Goal: Task Accomplishment & Management: Use online tool/utility

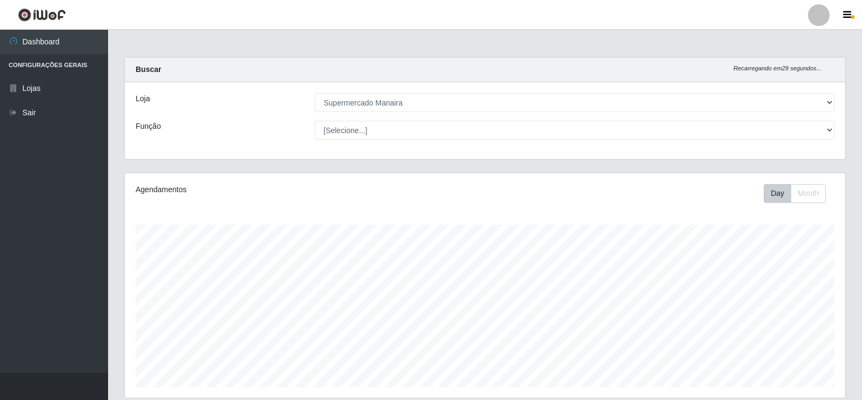
select select "443"
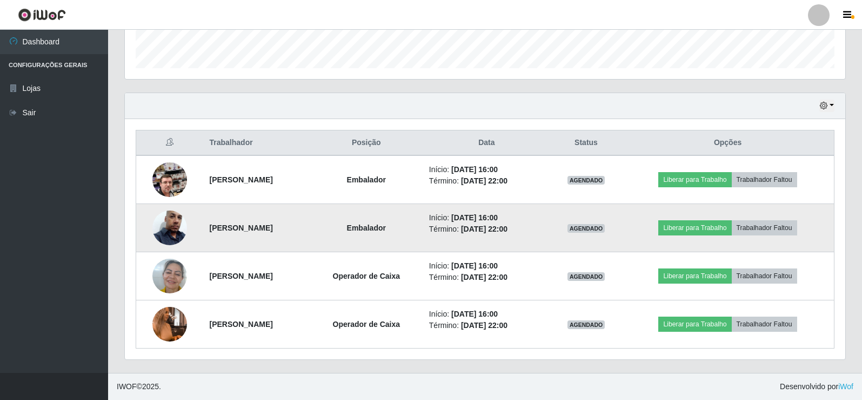
scroll to position [224, 721]
click at [685, 222] on button "Liberar para Trabalho" at bounding box center [695, 227] width 73 height 15
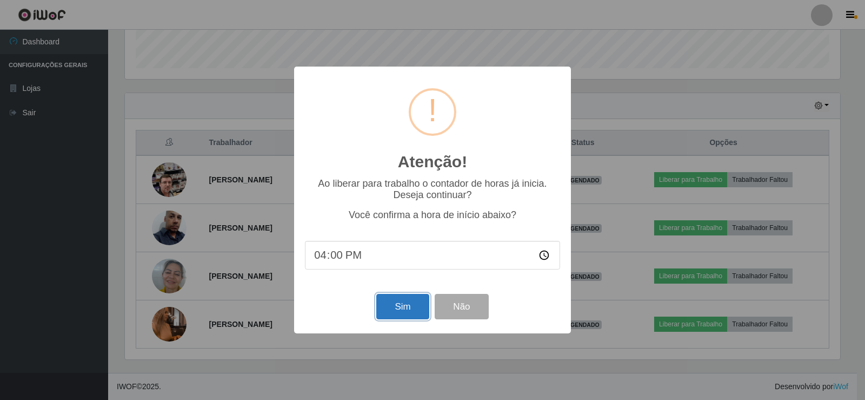
click at [402, 309] on button "Sim" at bounding box center [402, 306] width 52 height 25
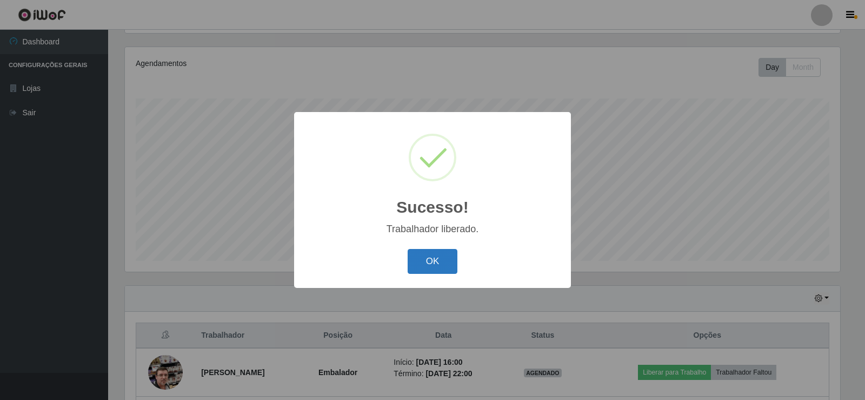
click at [433, 260] on button "OK" at bounding box center [433, 261] width 50 height 25
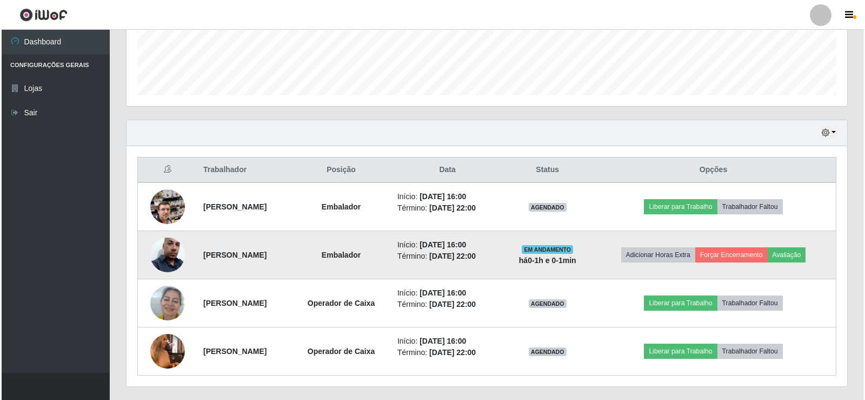
scroll to position [318, 0]
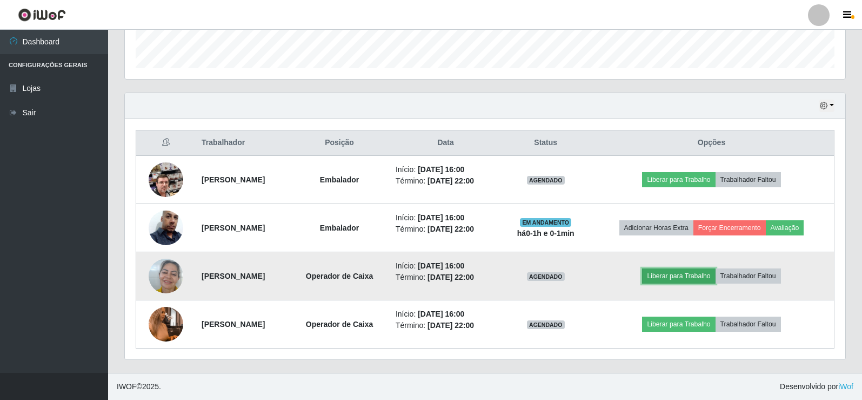
click at [681, 274] on button "Liberar para Trabalho" at bounding box center [678, 275] width 73 height 15
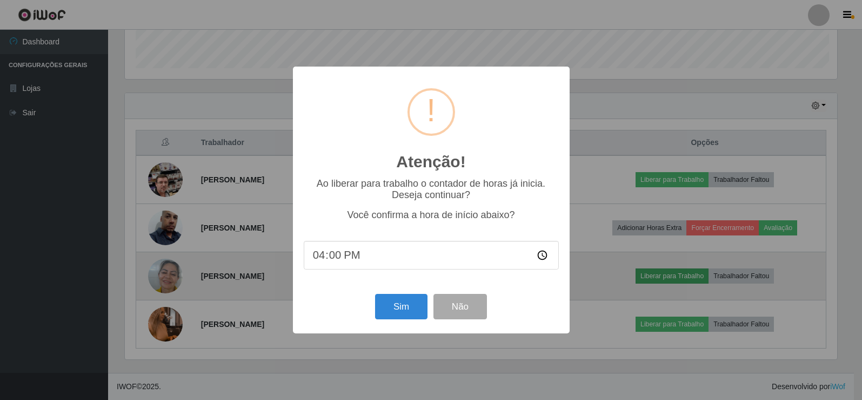
scroll to position [224, 715]
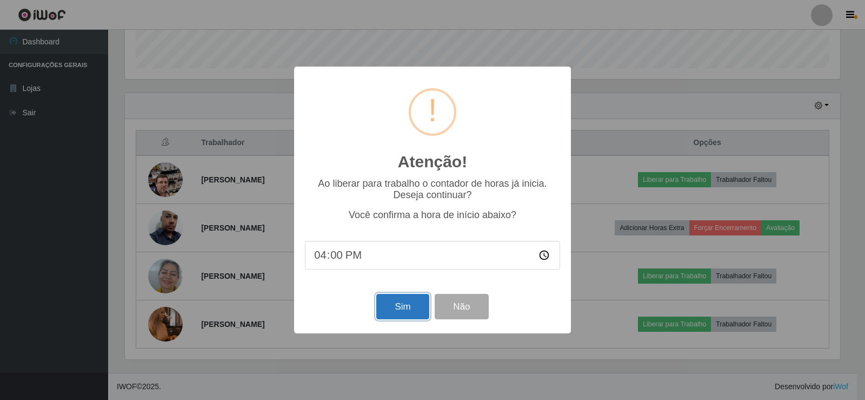
click at [407, 298] on button "Sim" at bounding box center [402, 306] width 52 height 25
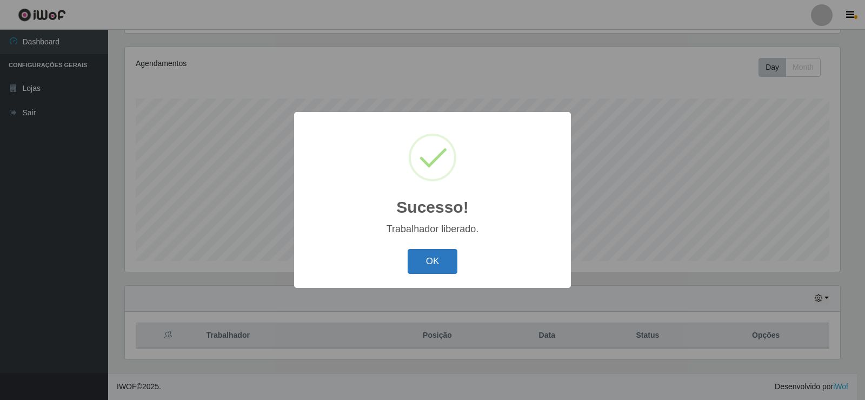
click at [420, 263] on button "OK" at bounding box center [433, 261] width 50 height 25
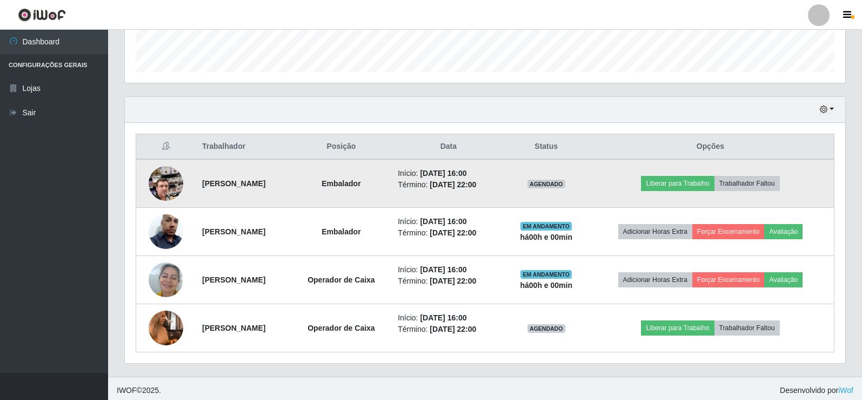
scroll to position [318, 0]
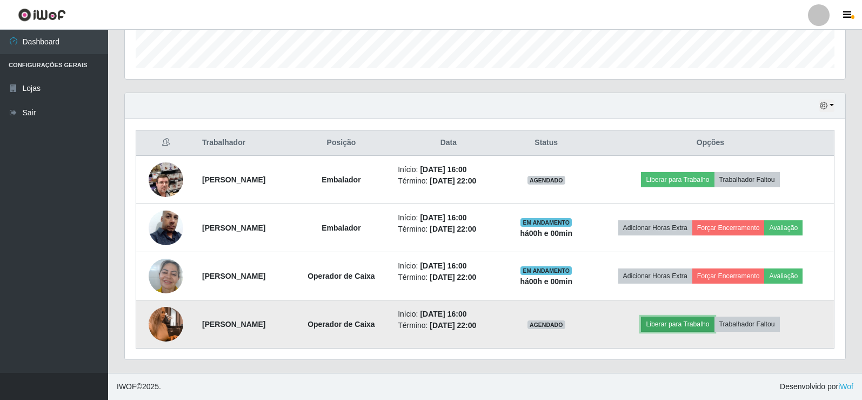
click at [683, 322] on button "Liberar para Trabalho" at bounding box center [677, 323] width 73 height 15
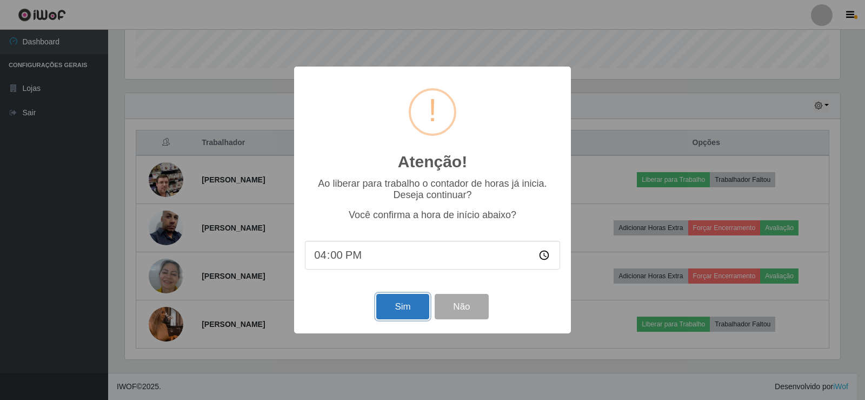
click at [406, 310] on button "Sim" at bounding box center [402, 306] width 52 height 25
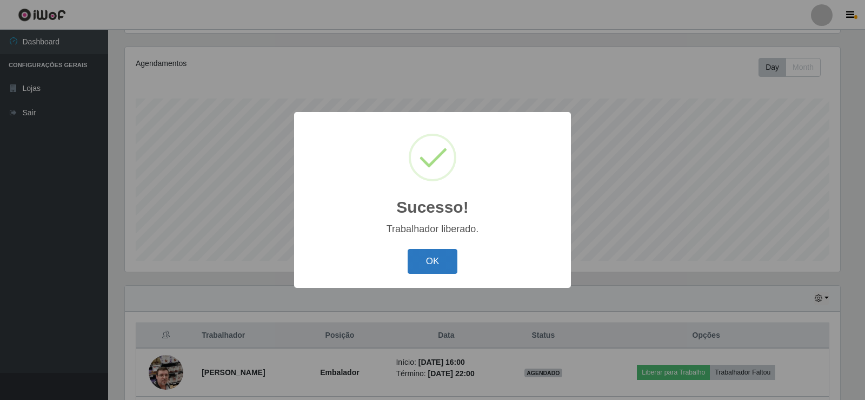
click at [439, 257] on button "OK" at bounding box center [433, 261] width 50 height 25
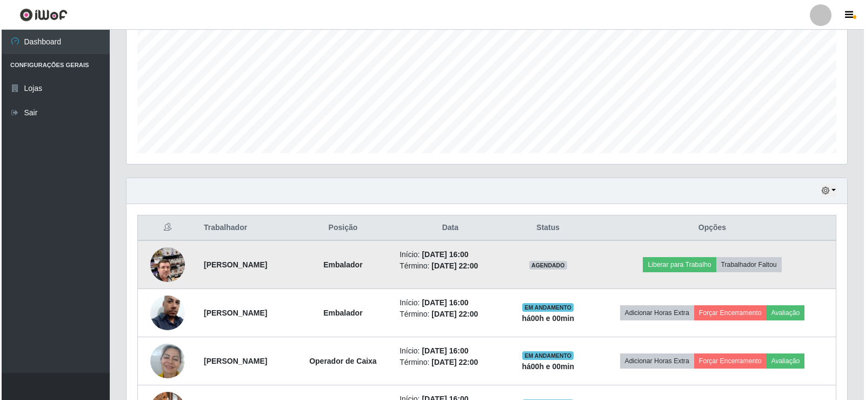
scroll to position [234, 0]
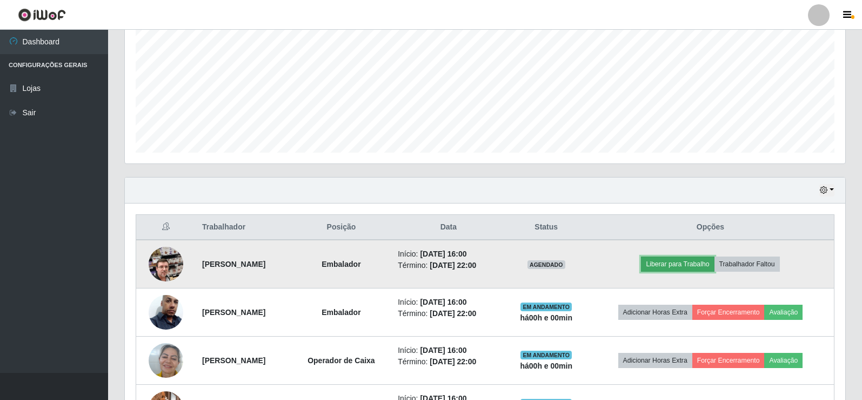
click at [689, 262] on button "Liberar para Trabalho" at bounding box center [677, 263] width 73 height 15
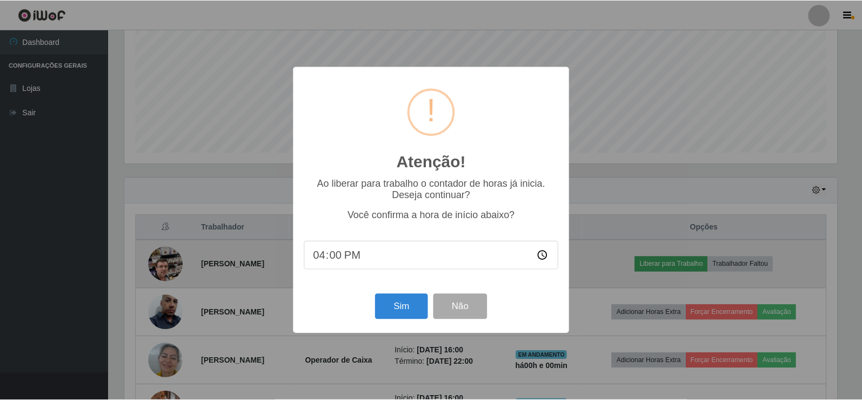
scroll to position [224, 715]
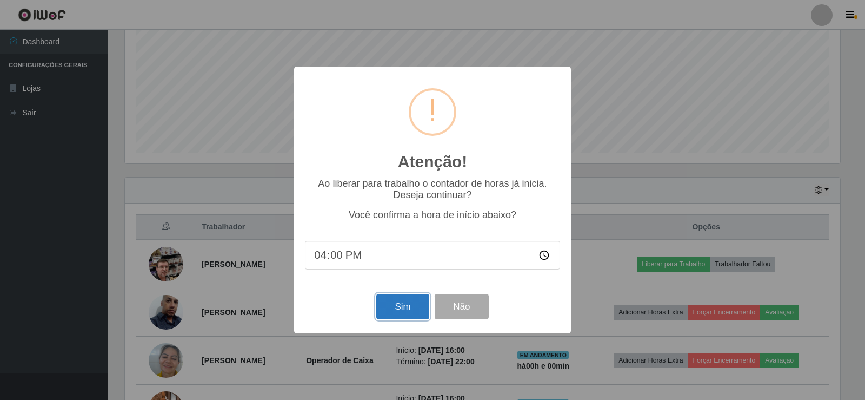
click at [394, 308] on button "Sim" at bounding box center [402, 306] width 52 height 25
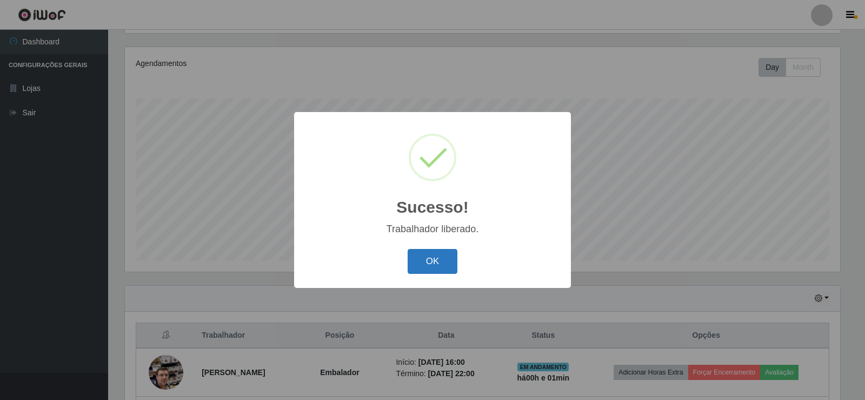
click at [429, 261] on button "OK" at bounding box center [433, 261] width 50 height 25
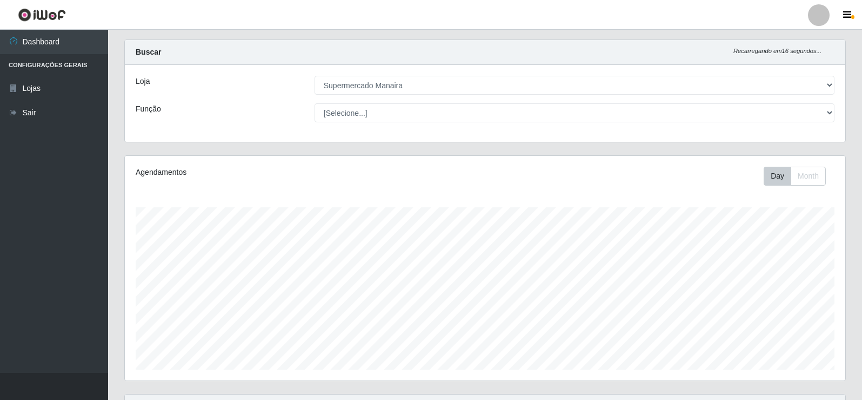
scroll to position [0, 0]
